Goal: Check status: Check status

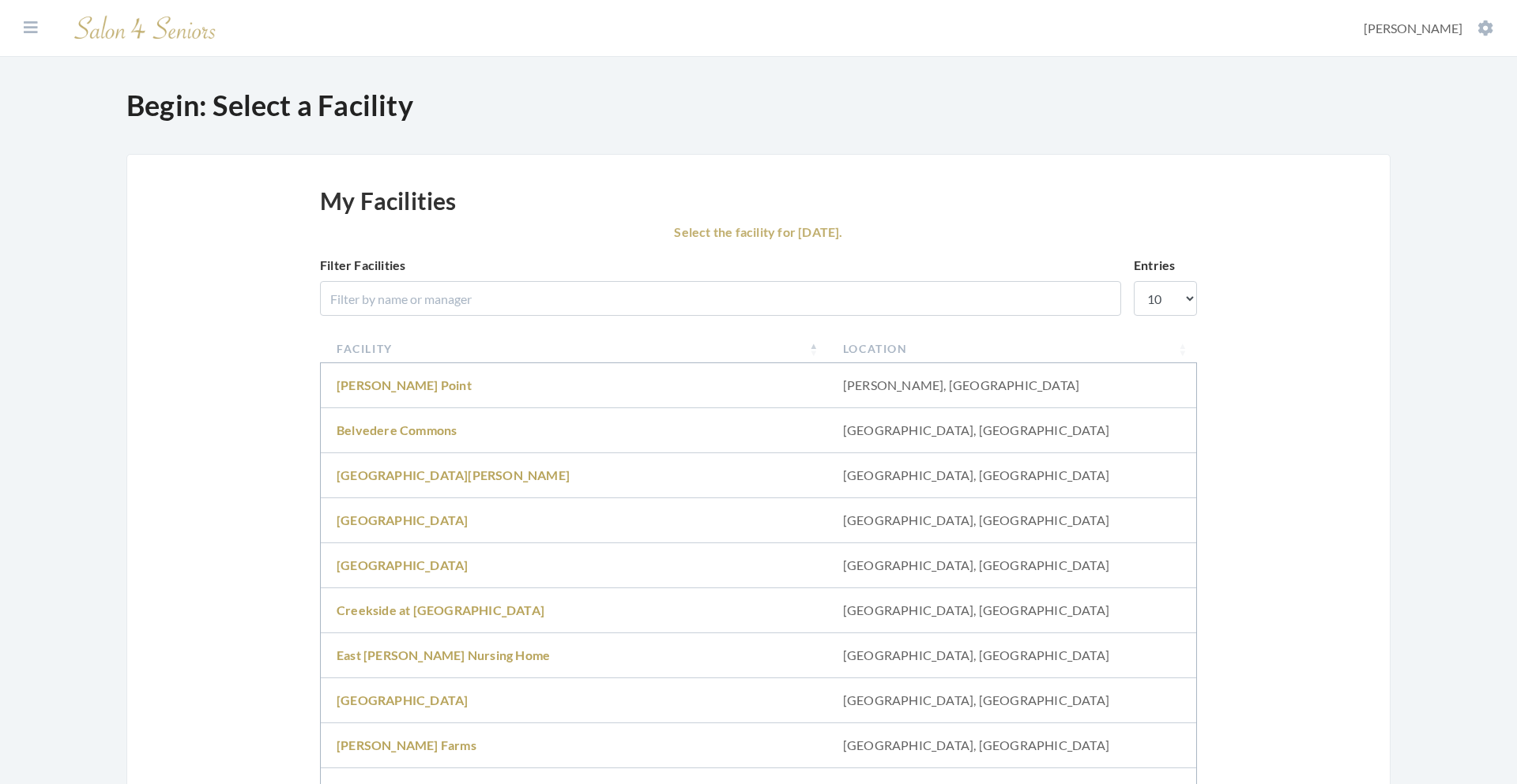
scroll to position [107, 0]
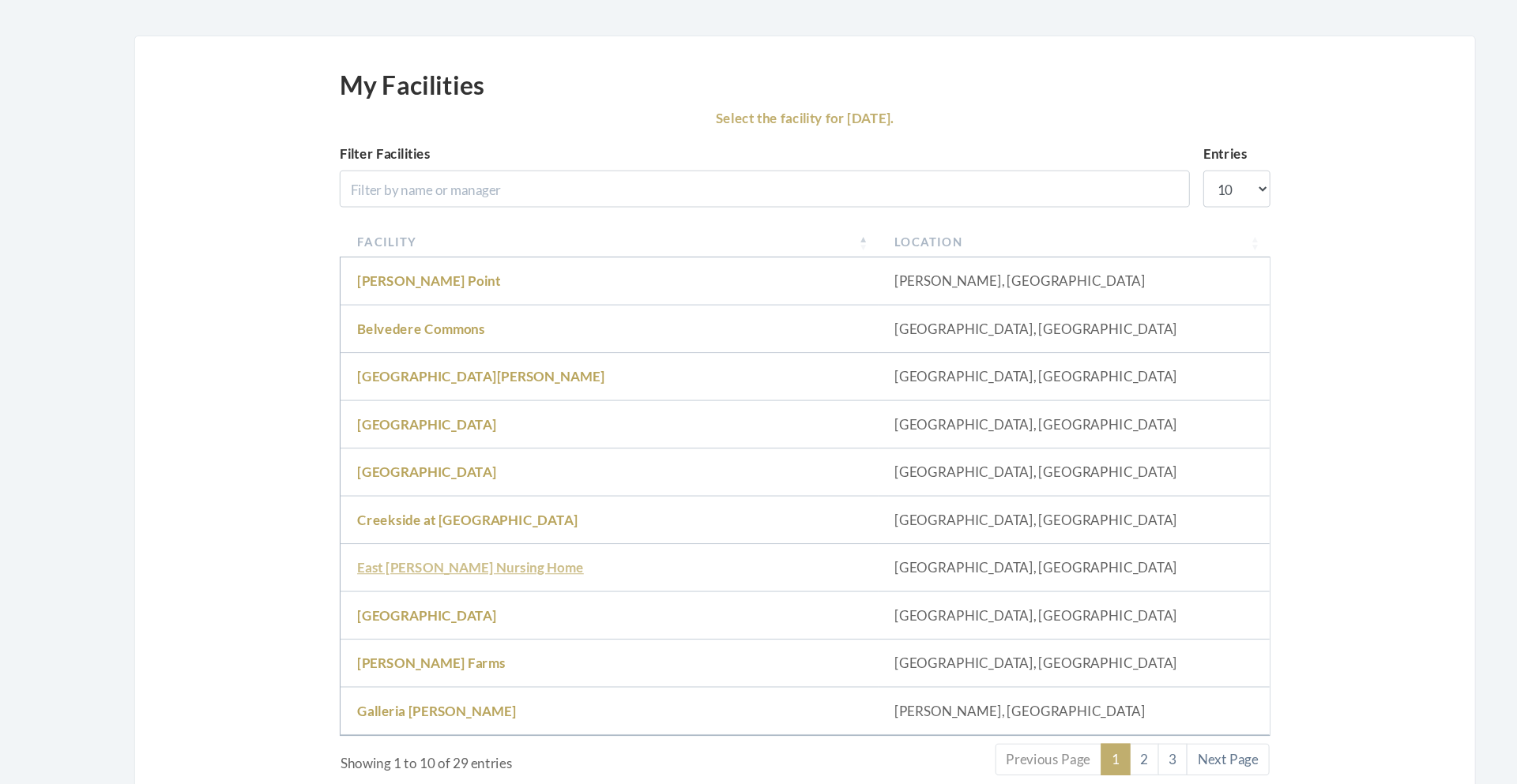
click at [403, 545] on link "East [PERSON_NAME] Nursing Home" at bounding box center [443, 547] width 213 height 15
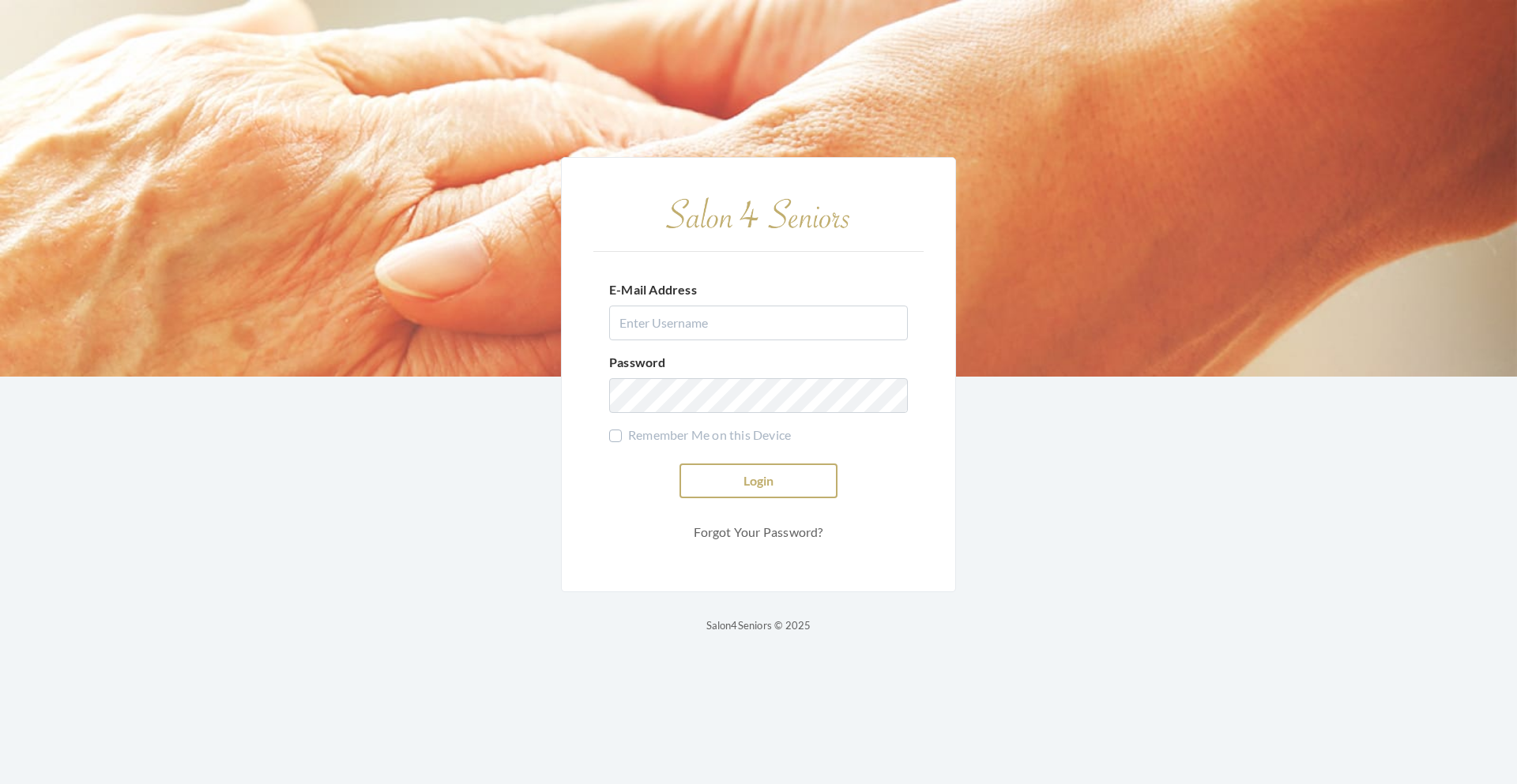
type input "teasleyalisha13@gmail.com"
click at [747, 495] on button "Login" at bounding box center [758, 480] width 158 height 35
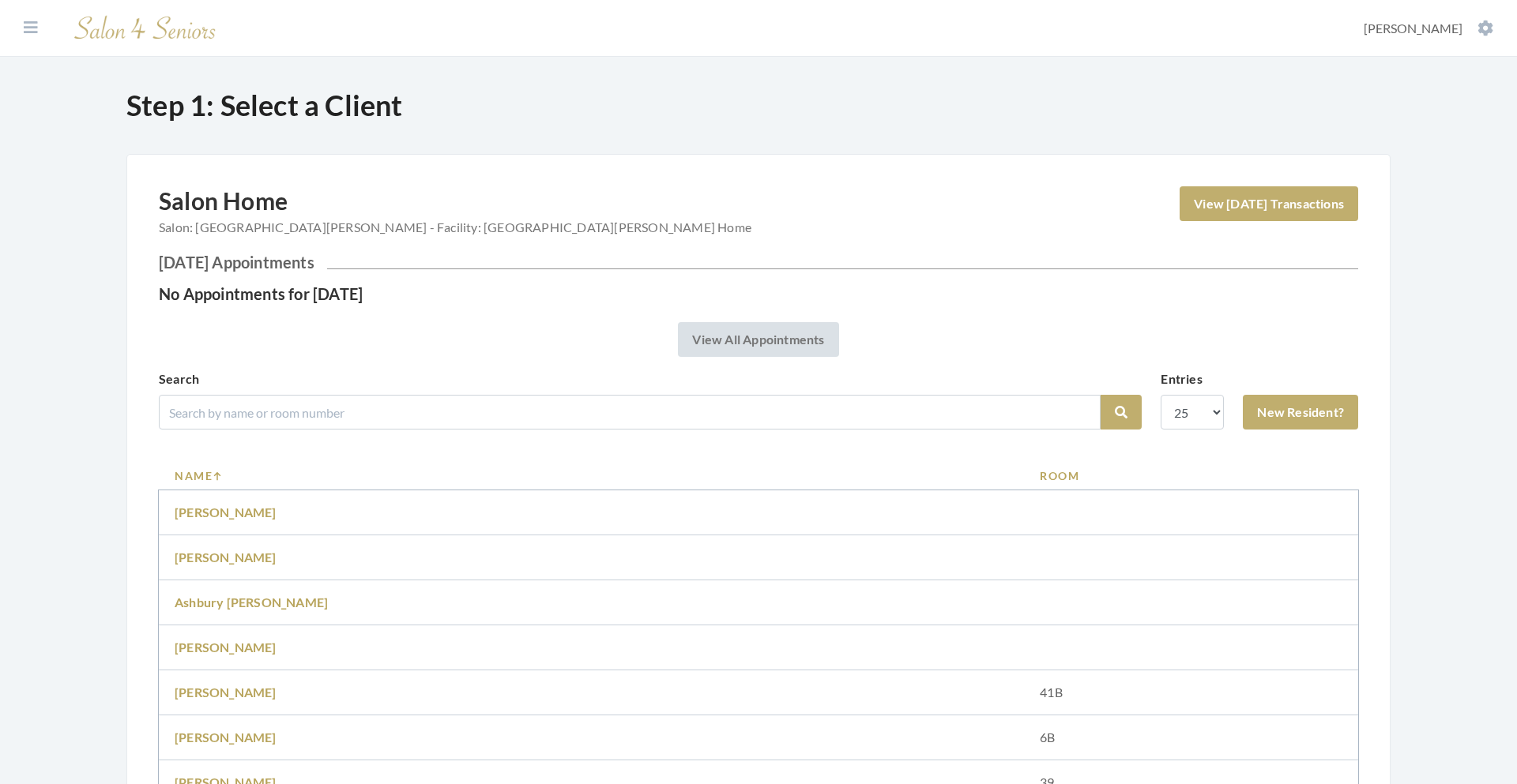
drag, startPoint x: 1516, startPoint y: 225, endPoint x: 1512, endPoint y: 195, distance: 30.3
click at [1251, 210] on link "View Today's Transactions" at bounding box center [1268, 203] width 179 height 35
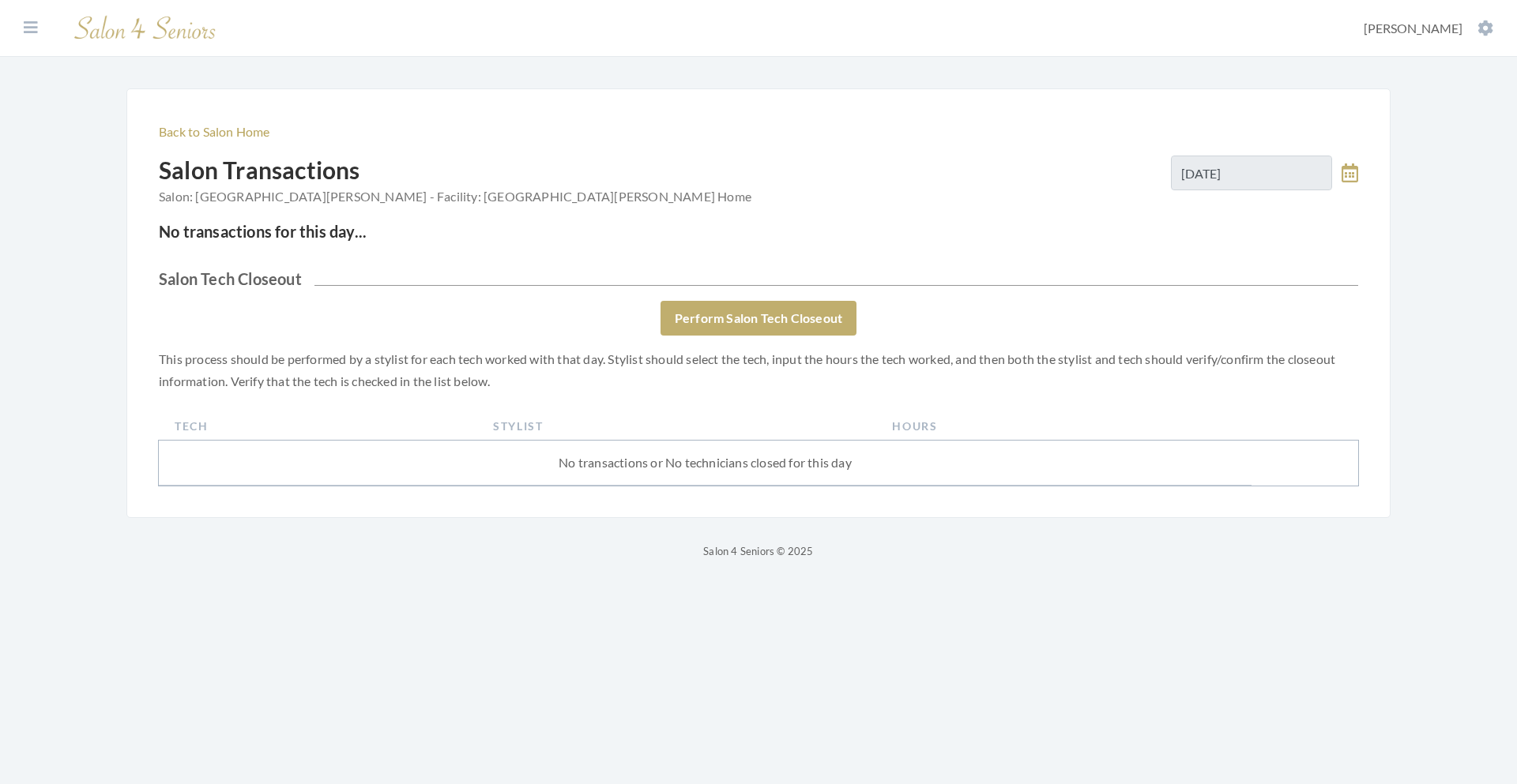
click at [1346, 168] on icon at bounding box center [1349, 172] width 17 height 19
click at [1291, 384] on span "27" at bounding box center [1291, 379] width 31 height 31
type input "08/27/2025"
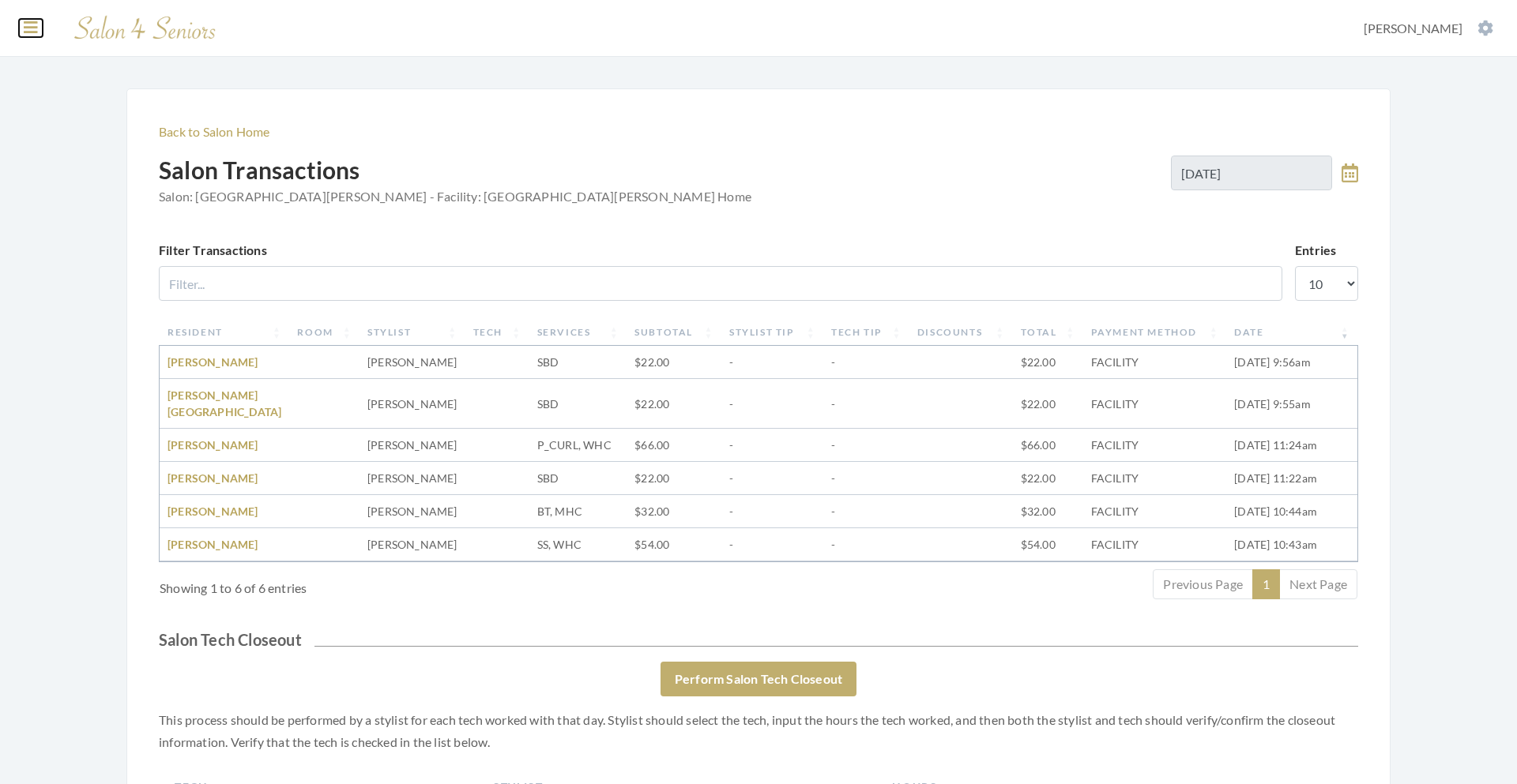
click at [31, 24] on icon at bounding box center [31, 28] width 14 height 16
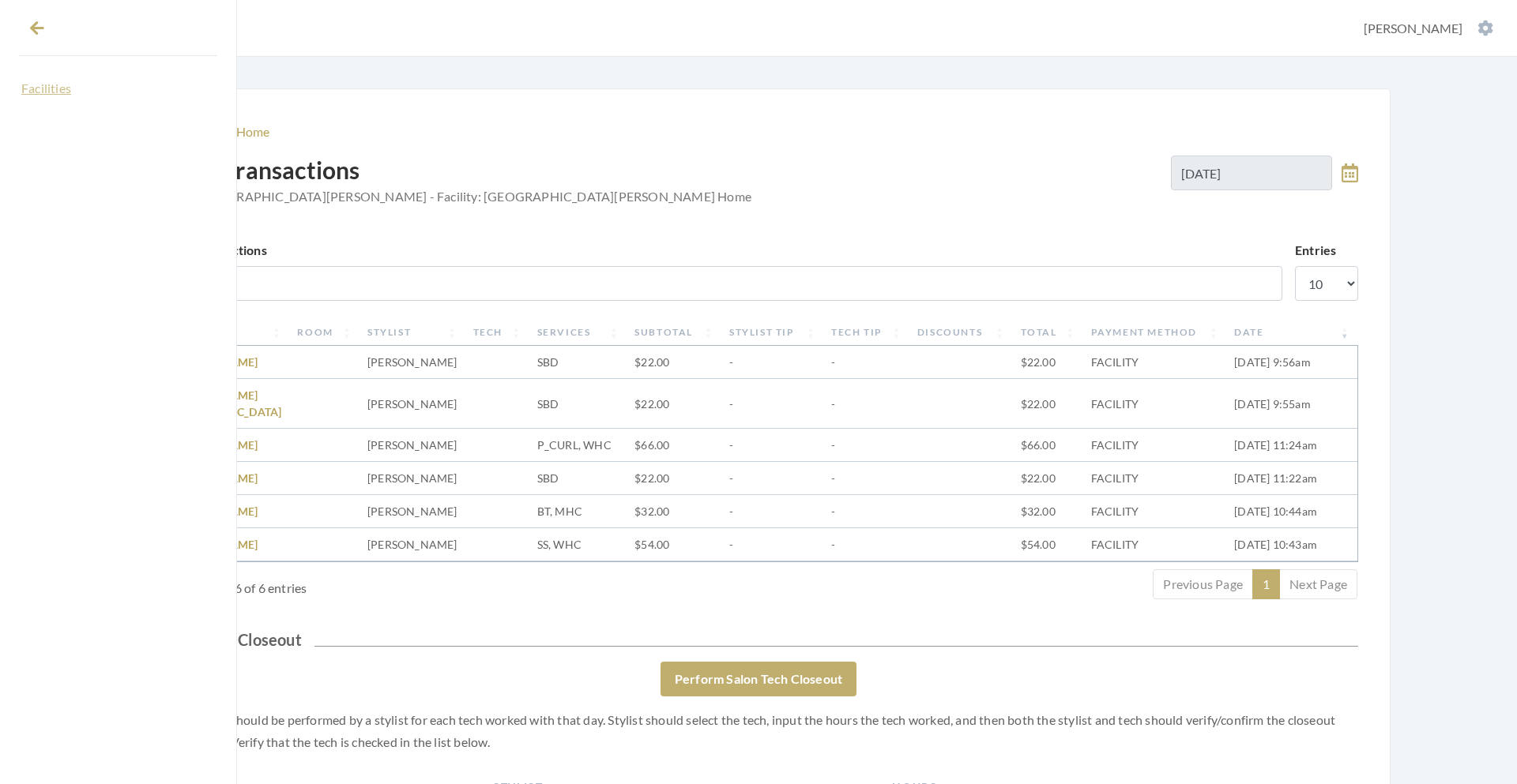
click at [50, 88] on link "Facilities" at bounding box center [117, 88] width 198 height 27
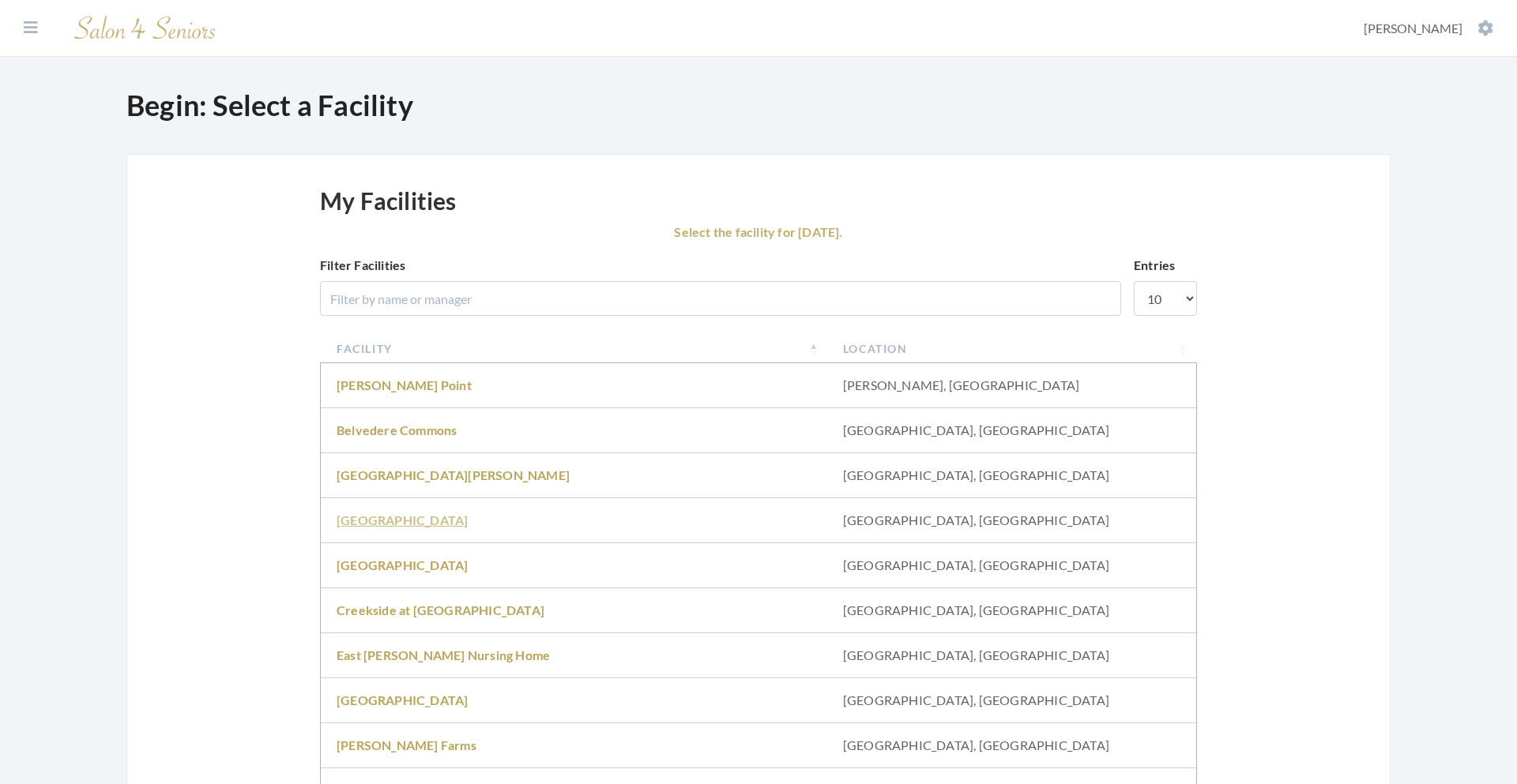
click at [425, 521] on link "[GEOGRAPHIC_DATA]" at bounding box center [402, 519] width 131 height 15
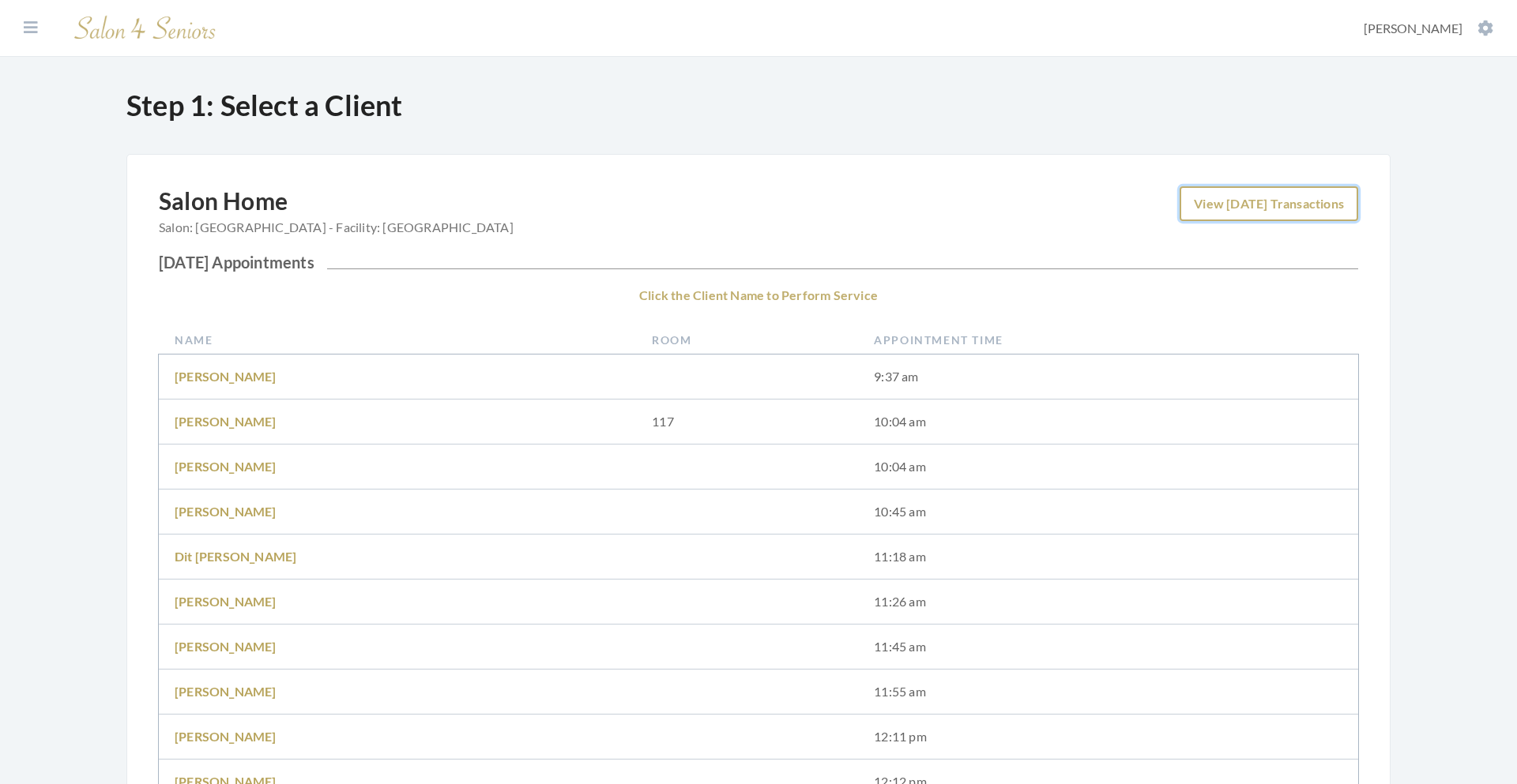
click at [1259, 202] on link "View [DATE] Transactions" at bounding box center [1268, 203] width 179 height 35
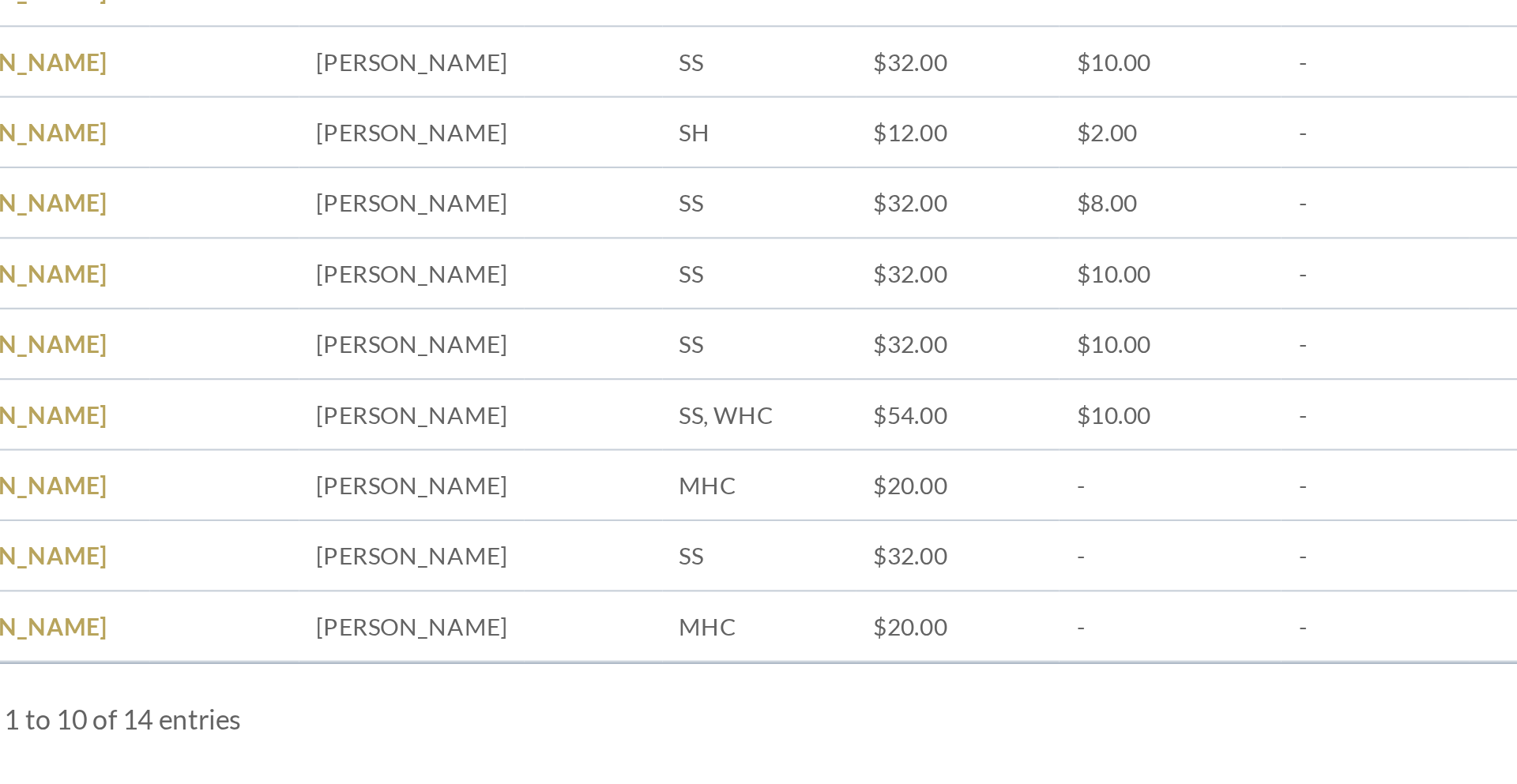
scroll to position [3, 0]
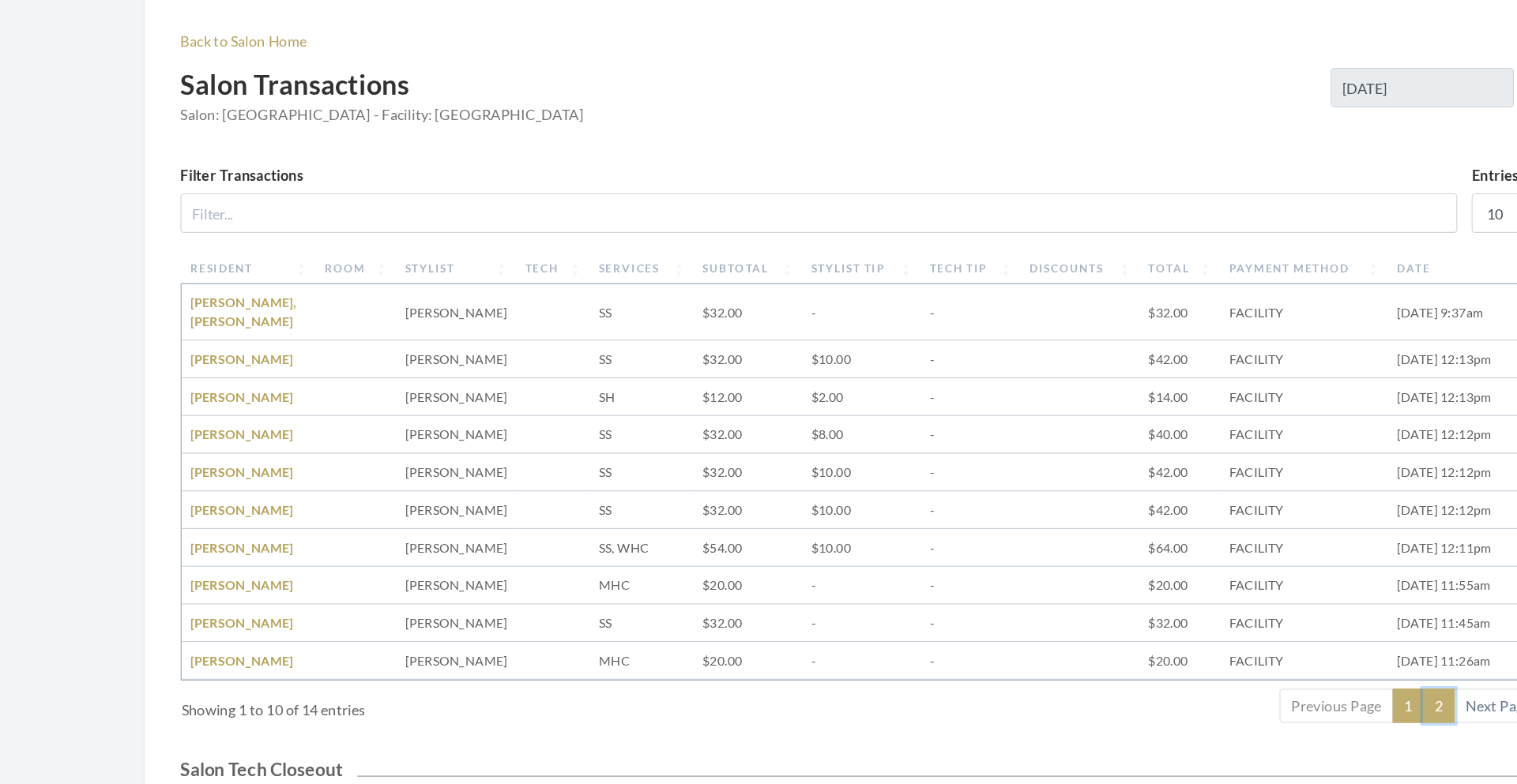
click at [1262, 700] on link "2" at bounding box center [1266, 715] width 28 height 30
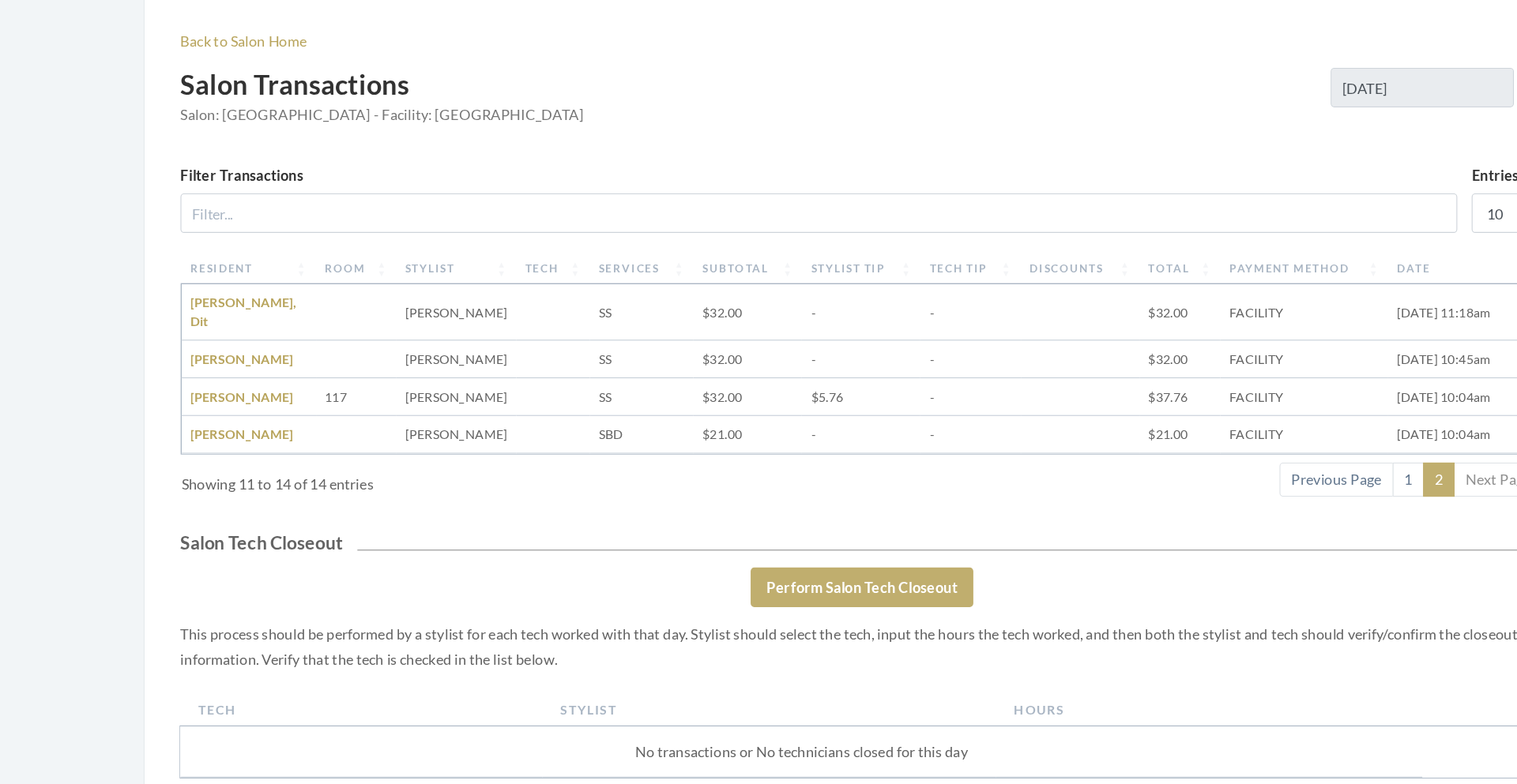
scroll to position [2, 0]
